Goal: Information Seeking & Learning: Learn about a topic

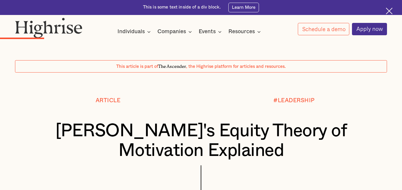
scroll to position [564, 0]
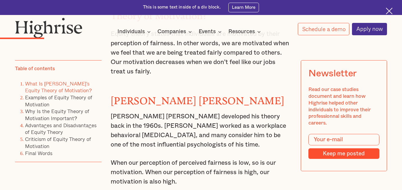
click at [83, 82] on link "What Is [PERSON_NAME]’s Equity Theory of Motivation?" at bounding box center [58, 86] width 67 height 15
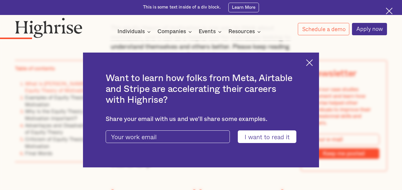
scroll to position [467, 0]
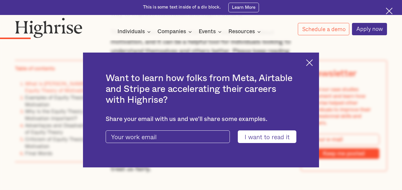
click at [311, 62] on img at bounding box center [309, 62] width 7 height 7
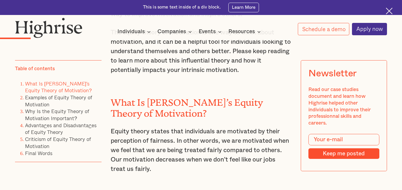
click at [389, 13] on img at bounding box center [389, 11] width 7 height 7
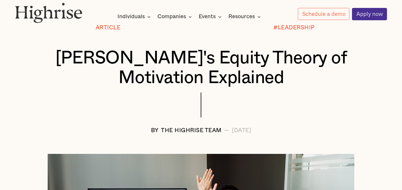
scroll to position [59, 0]
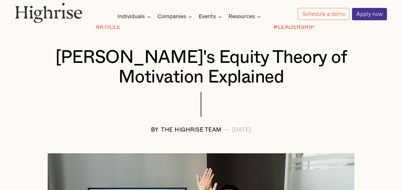
click at [238, 129] on div "[DATE]" at bounding box center [241, 130] width 19 height 6
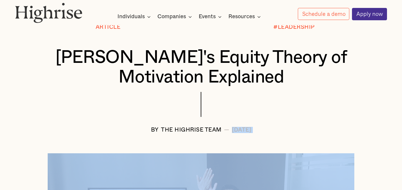
click at [242, 108] on div at bounding box center [201, 109] width 372 height 35
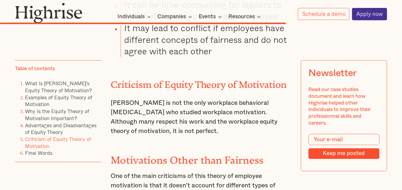
scroll to position [553, 0]
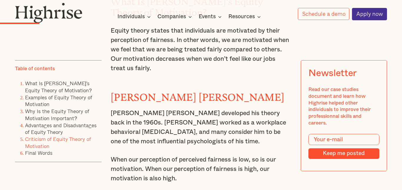
click at [72, 88] on li "What Is [PERSON_NAME]’s Equity Theory of Motivation?" at bounding box center [63, 87] width 76 height 14
click at [70, 84] on link "What Is [PERSON_NAME]’s Equity Theory of Motivation?" at bounding box center [58, 86] width 67 height 15
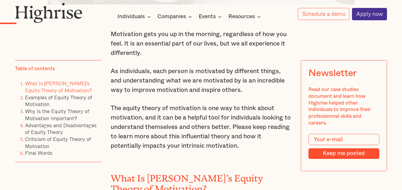
scroll to position [374, 0]
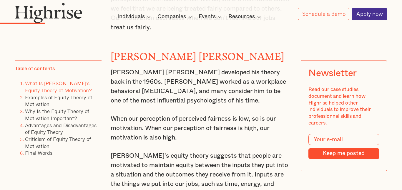
scroll to position [594, 0]
click at [176, 32] on p "Equity theory states that individuals are motivated by their perception of fair…" at bounding box center [201, 8] width 181 height 47
